Goal: Find specific page/section: Find specific page/section

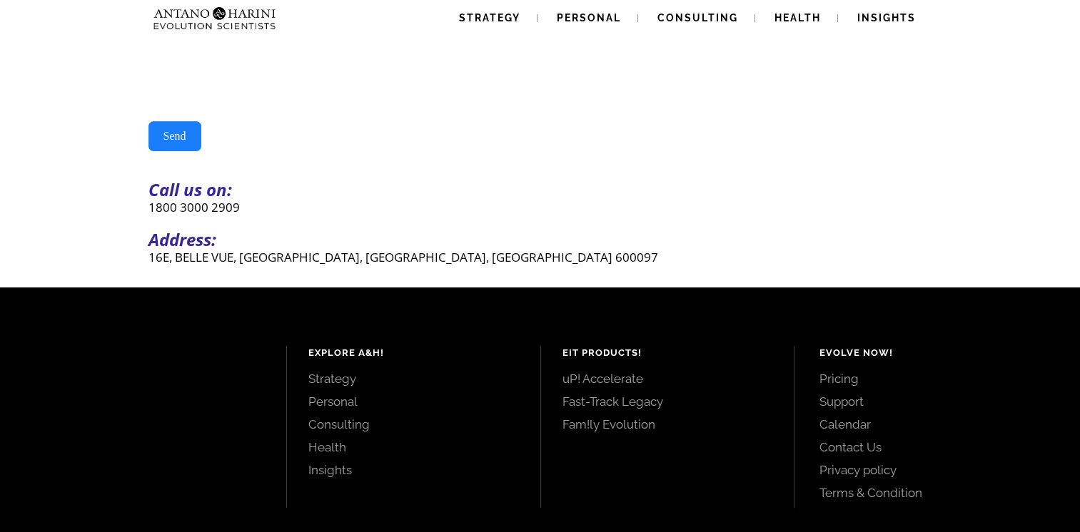
scroll to position [191, 0]
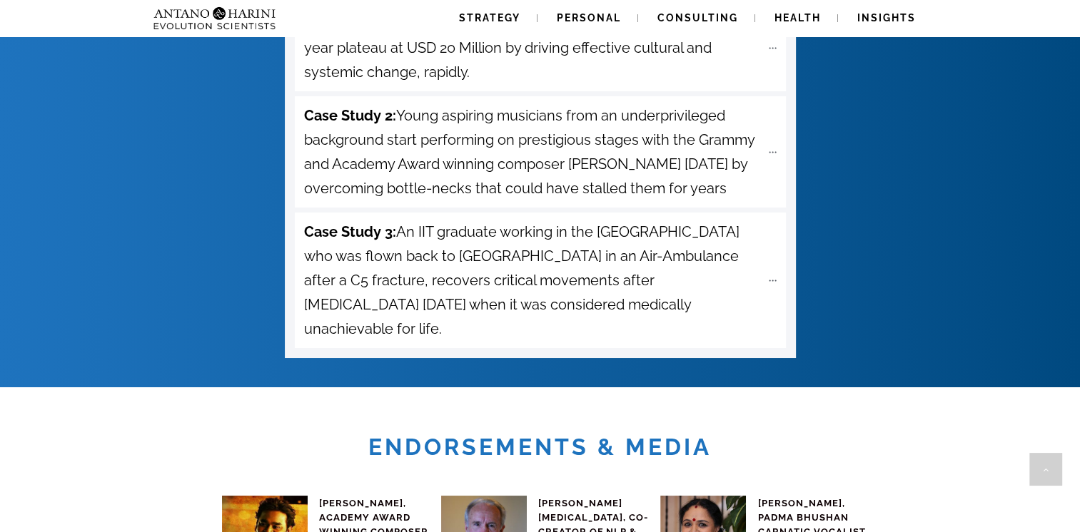
scroll to position [5208, 0]
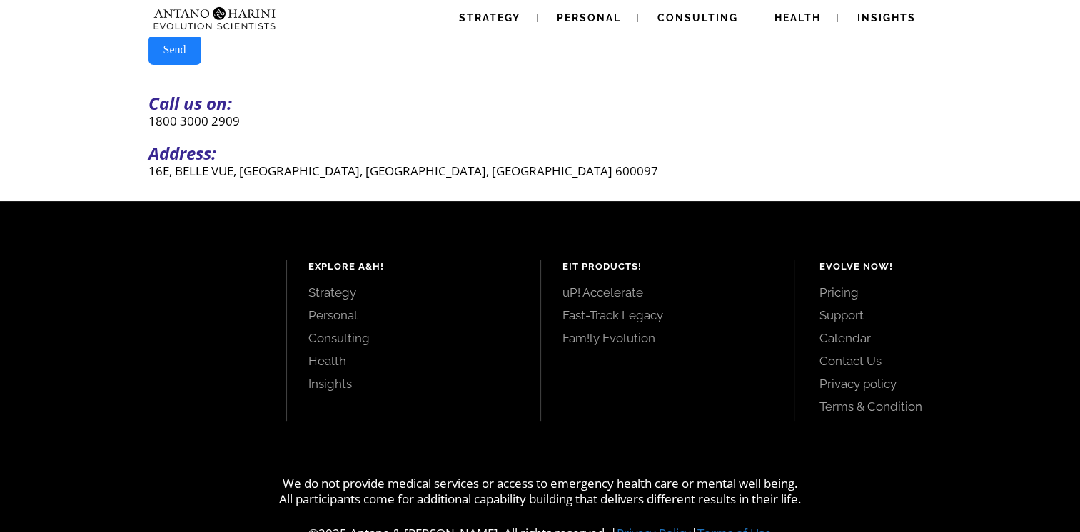
scroll to position [286, 0]
